Goal: Task Accomplishment & Management: Use online tool/utility

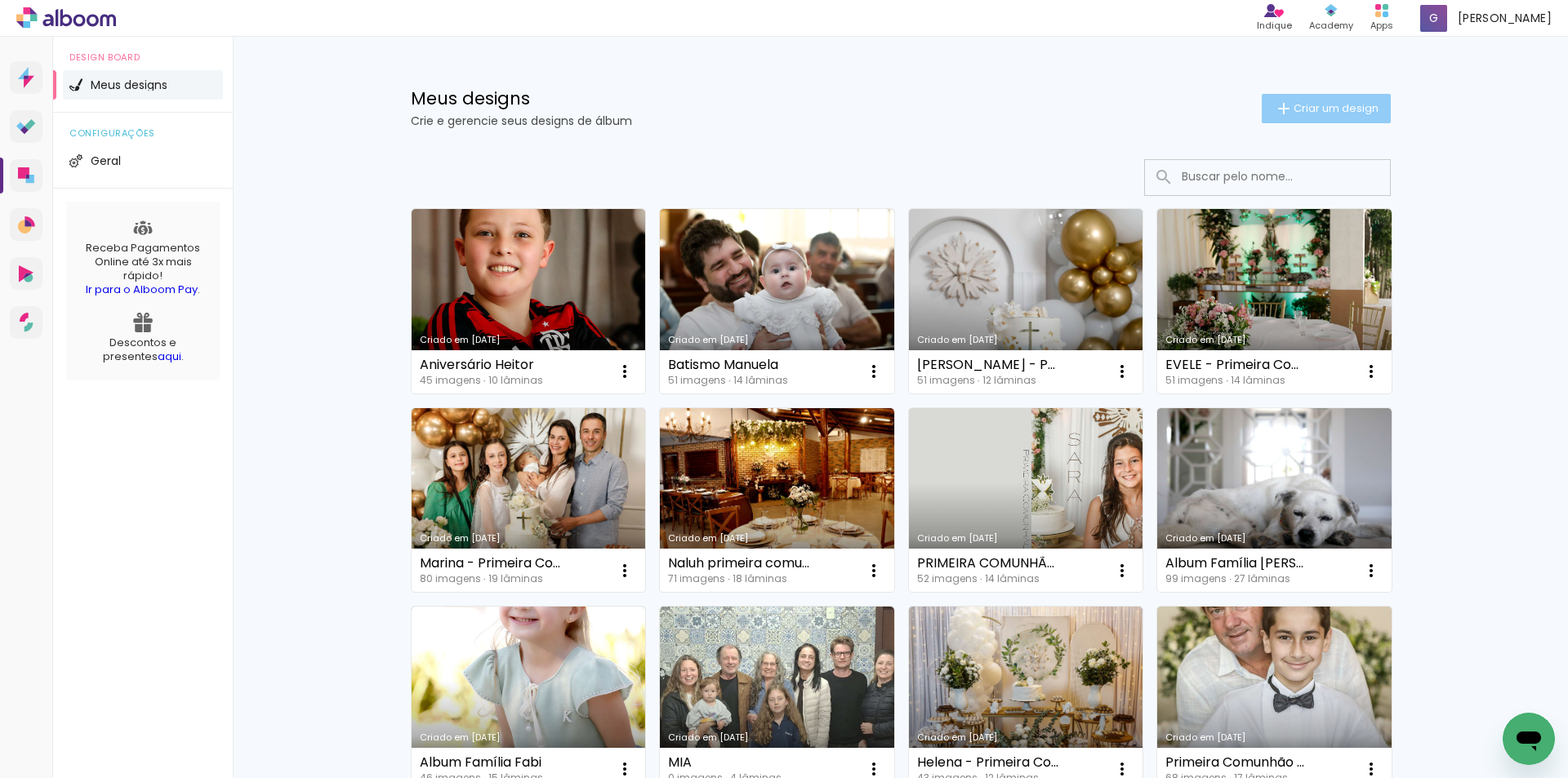
click at [1298, 107] on span "Criar um design" at bounding box center [1336, 109] width 85 height 11
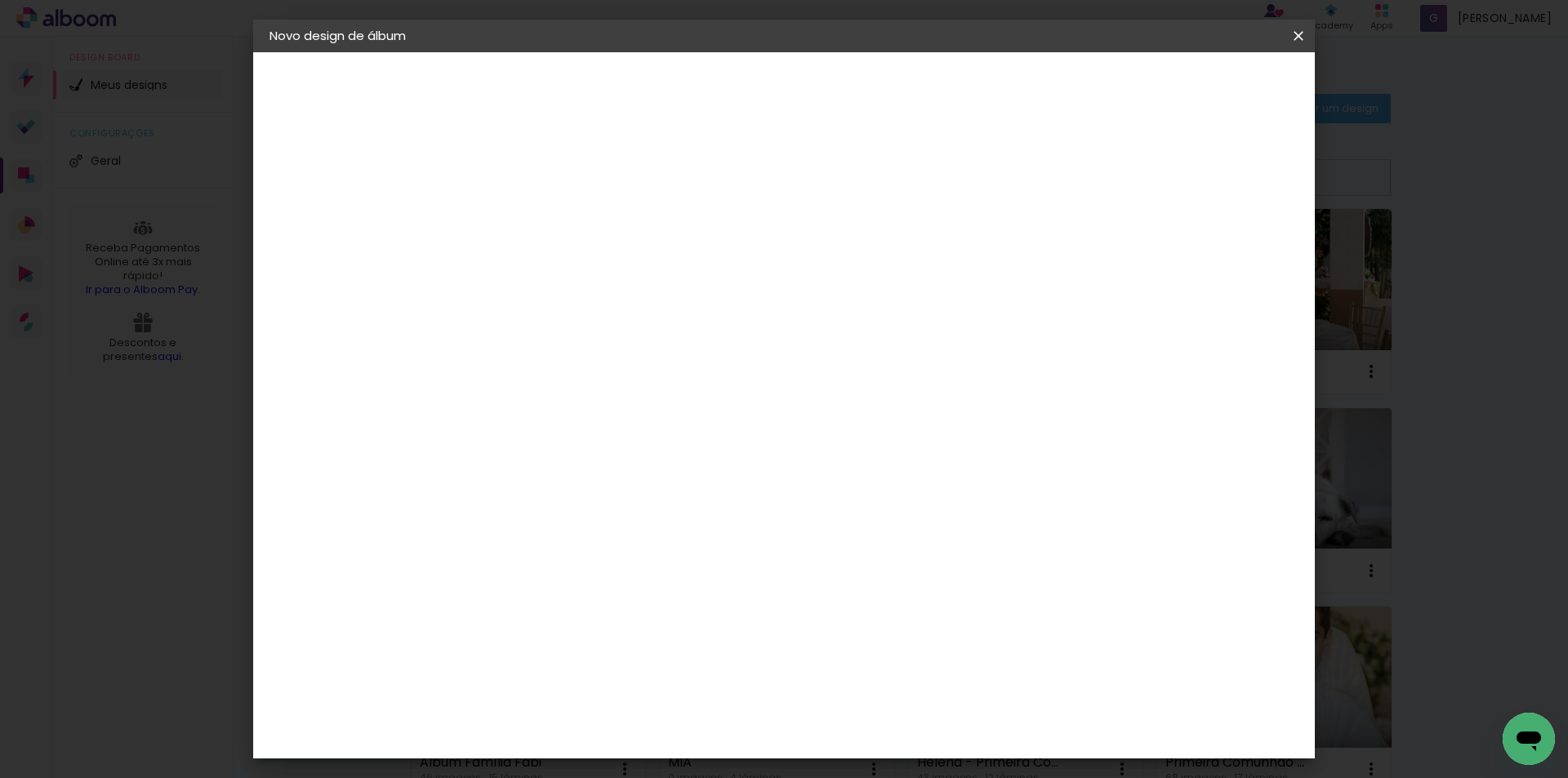
click at [537, 216] on input at bounding box center [537, 218] width 0 height 25
type input "dulce"
type paper-input "dulce"
click at [0, 0] on slot "Avançar" at bounding box center [0, 0] width 0 height 0
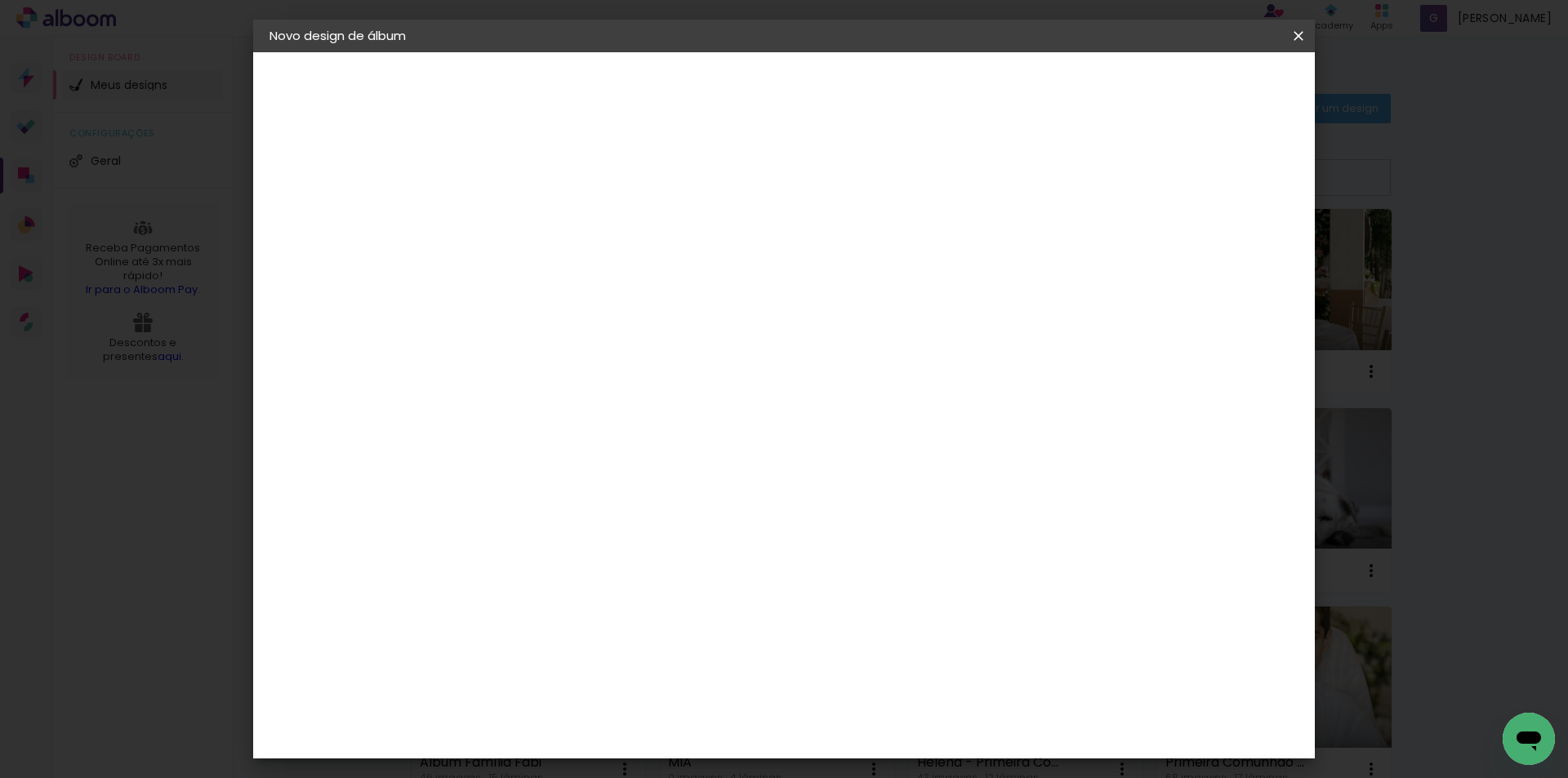
click at [573, 586] on div "SóClick" at bounding box center [549, 593] width 46 height 13
click at [0, 0] on slot "Avançar" at bounding box center [0, 0] width 0 height 0
click at [647, 471] on span "15 × 15" at bounding box center [609, 492] width 76 height 43
click at [803, 97] on paper-button "Avançar" at bounding box center [763, 87] width 80 height 28
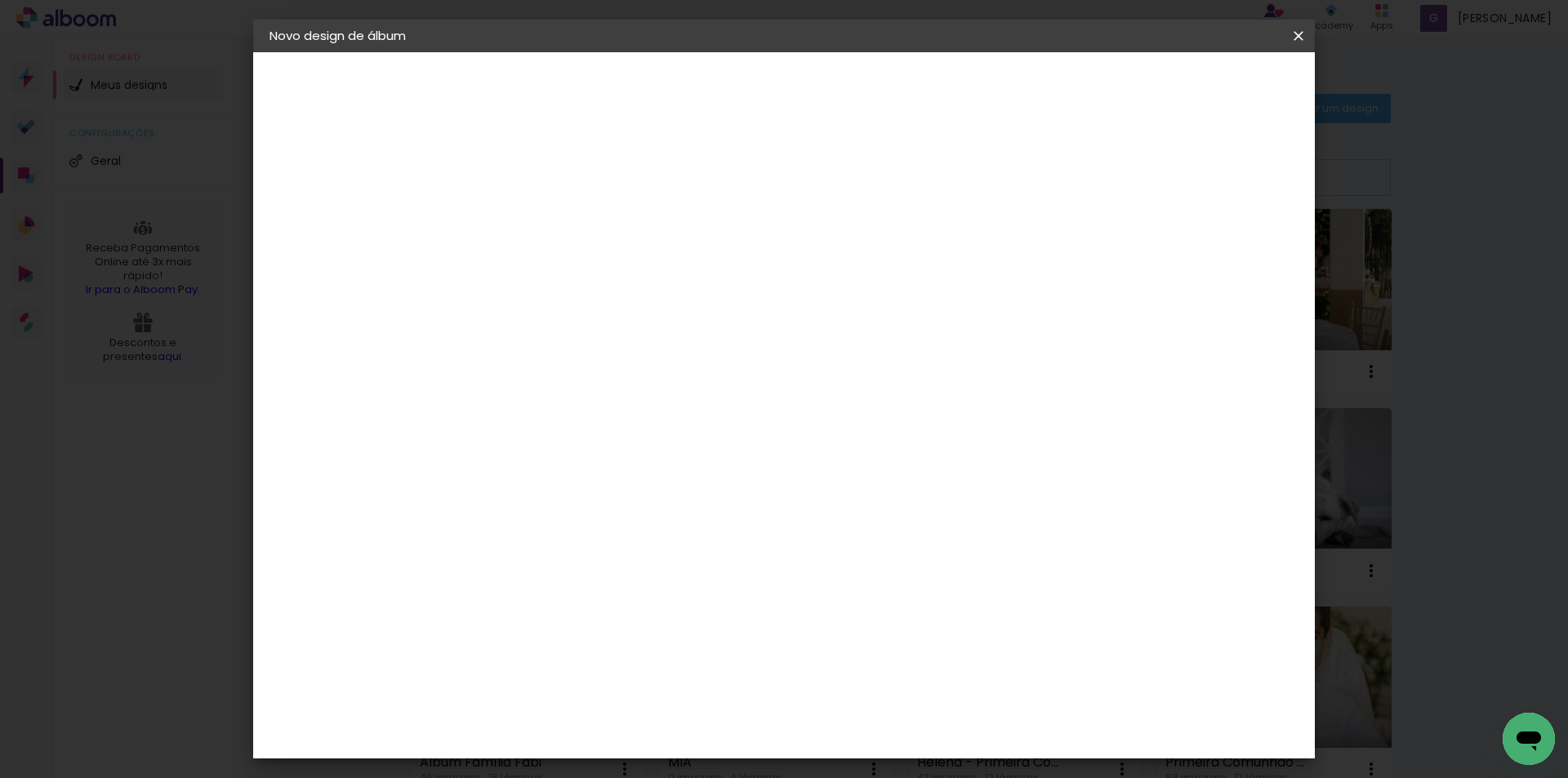
click at [1196, 86] on span "Iniciar design" at bounding box center [1159, 87] width 75 height 11
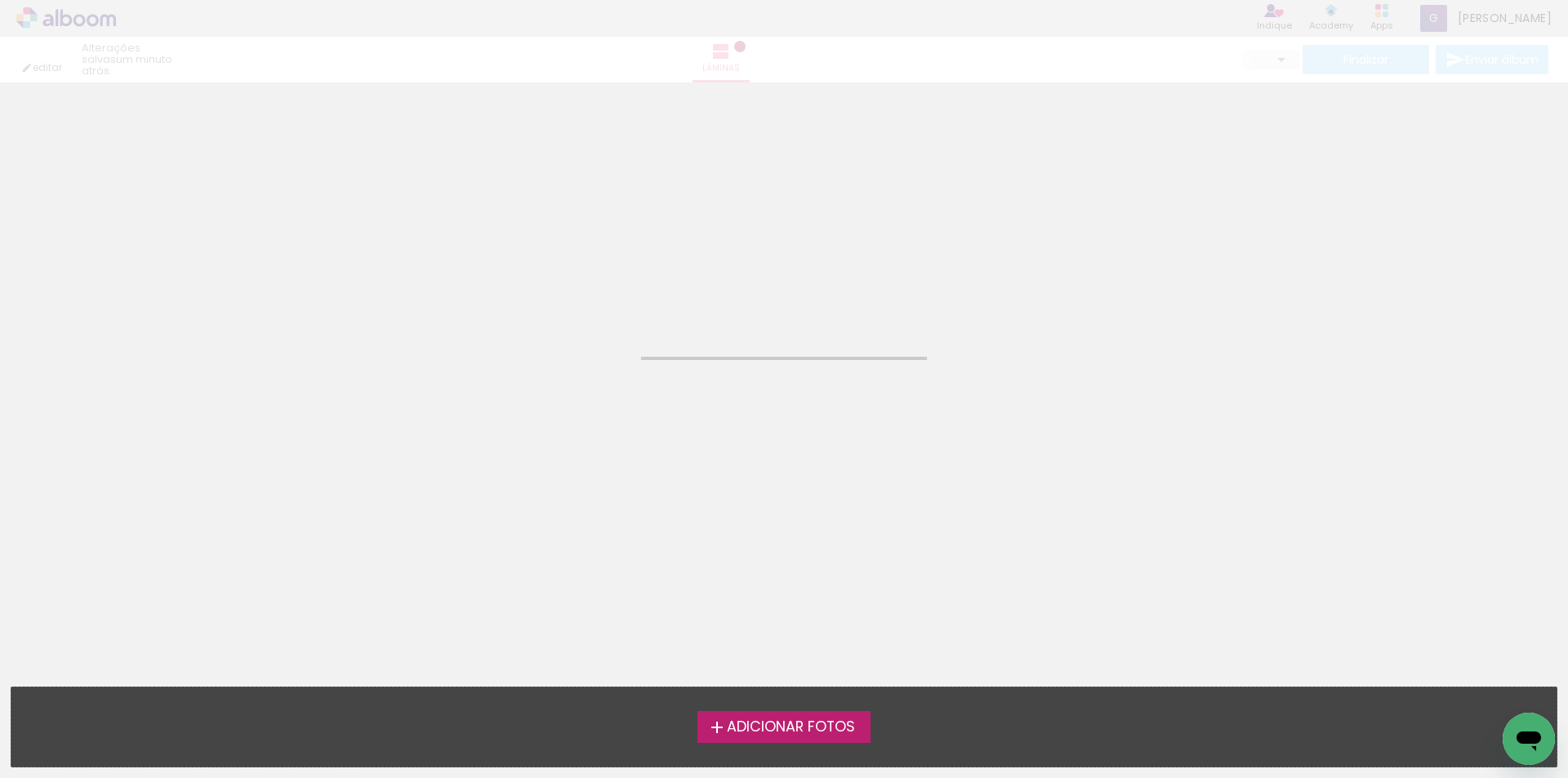
click at [748, 731] on span "Adicionar Fotos" at bounding box center [790, 727] width 128 height 15
click at [0, 0] on input "file" at bounding box center [0, 0] width 0 height 0
